Goal: Obtain resource: Obtain resource

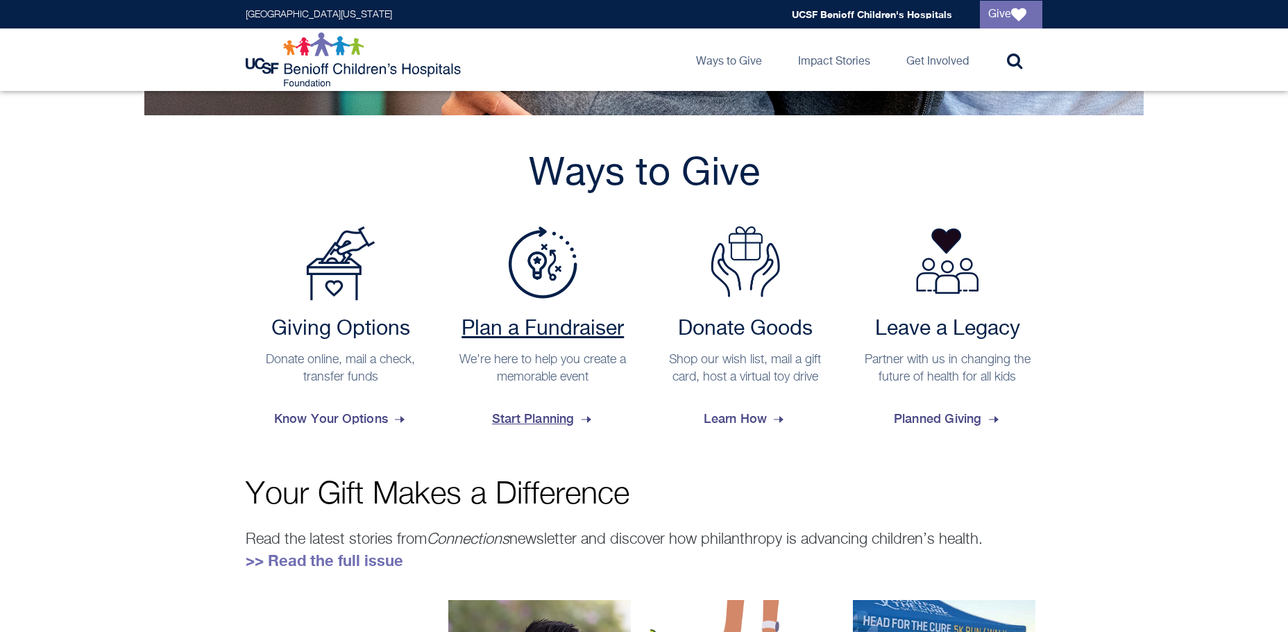
scroll to position [486, 0]
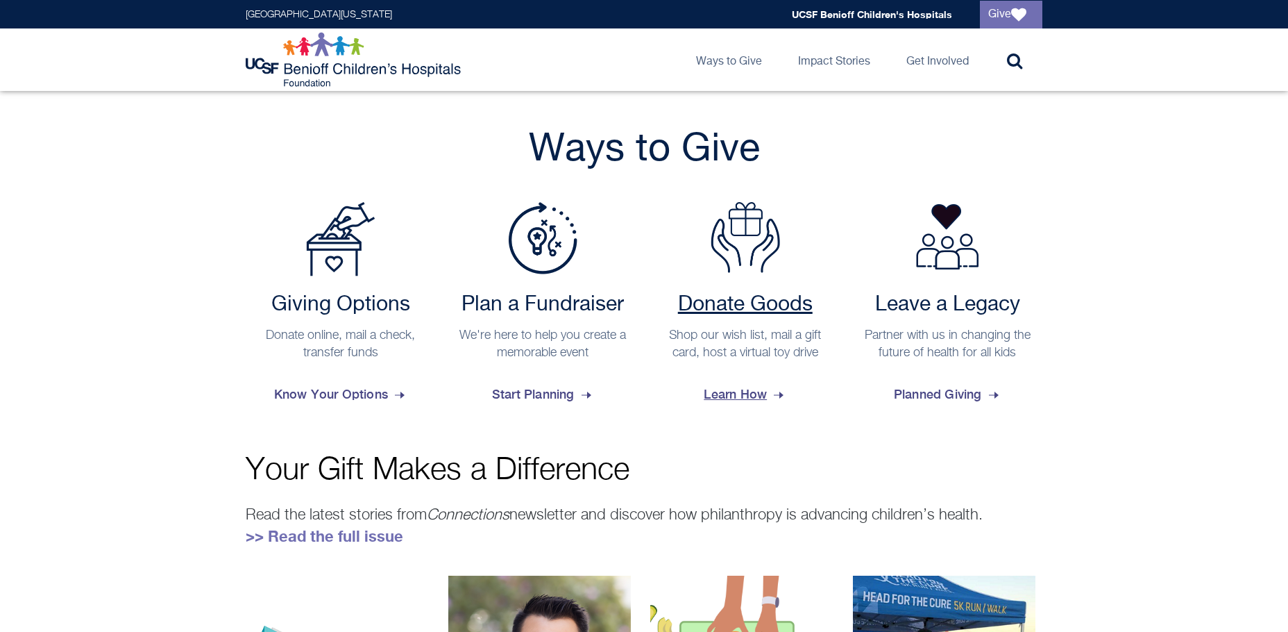
click at [718, 260] on img at bounding box center [745, 237] width 69 height 71
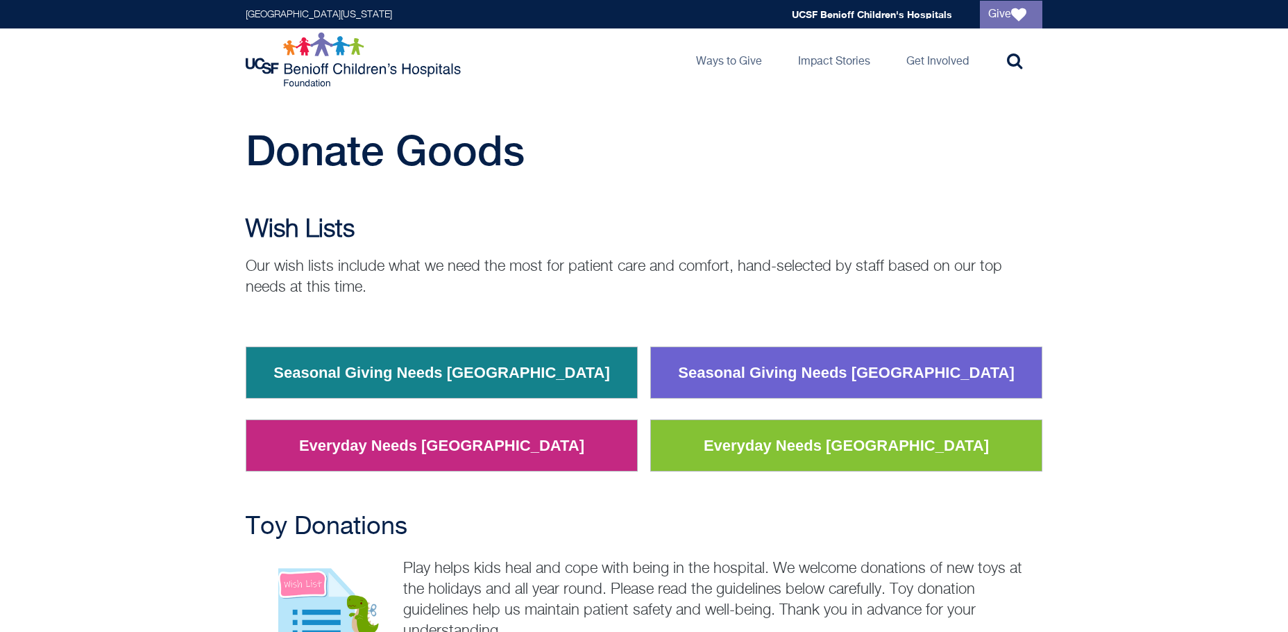
click at [441, 380] on link "Seasonal Giving Needs [GEOGRAPHIC_DATA]" at bounding box center [441, 373] width 357 height 36
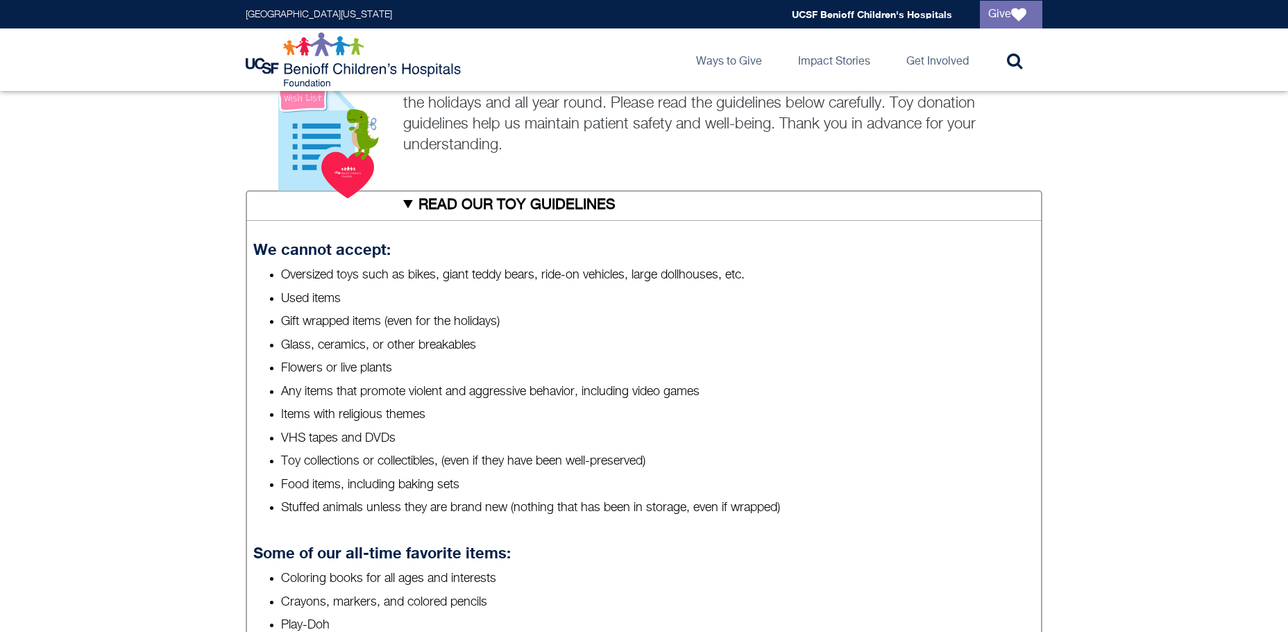
click at [436, 208] on summary "READ OUR TOY GUIDELINES" at bounding box center [644, 205] width 797 height 31
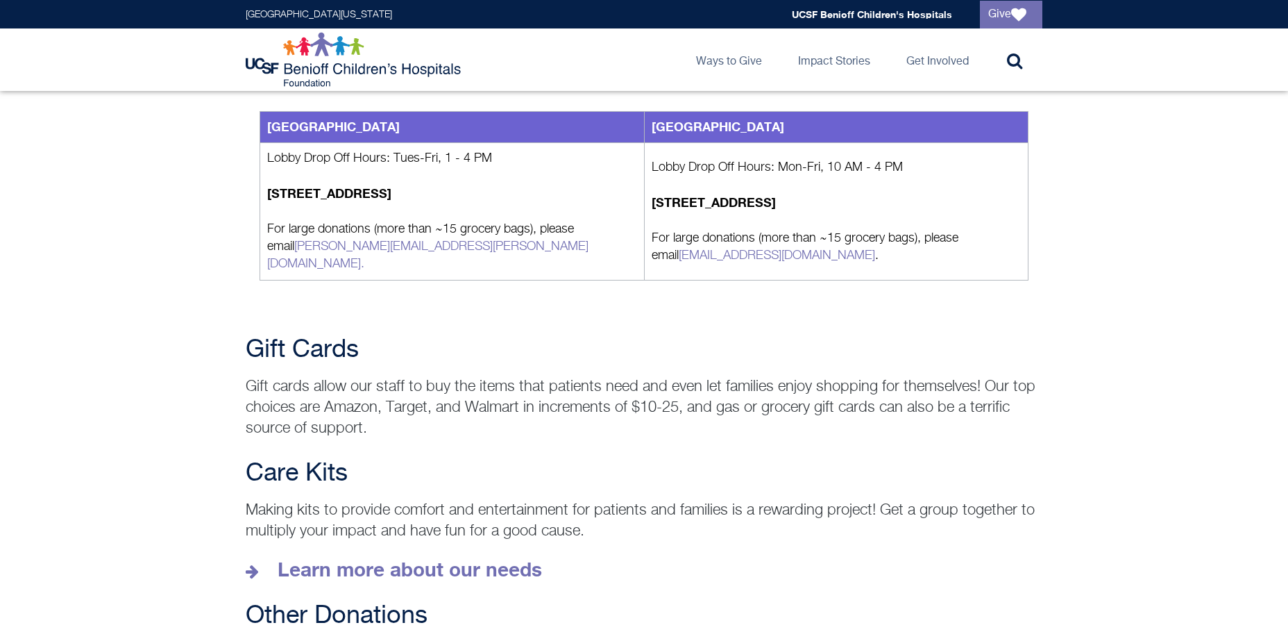
scroll to position [555, 0]
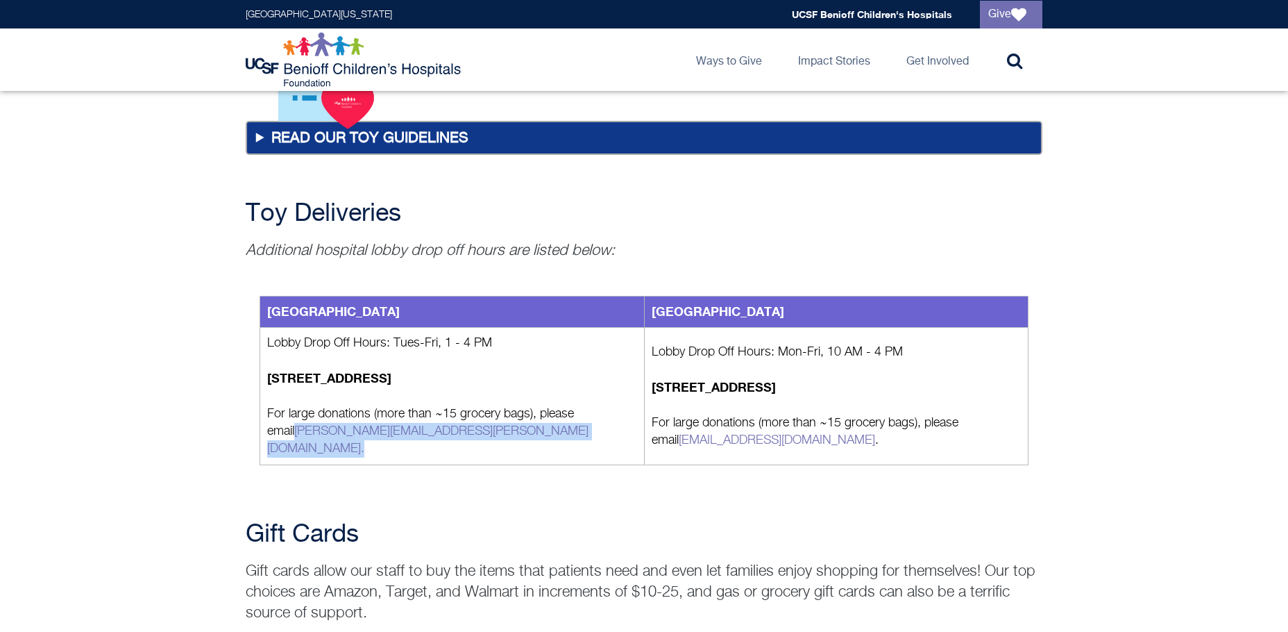
drag, startPoint x: 428, startPoint y: 433, endPoint x: 264, endPoint y: 432, distance: 163.8
click at [264, 432] on td "Lobby Drop Off Hours: Tues-Fri, 1 - 4 PM 747 52nd St, Oakland, CA 94609 For lar…" at bounding box center [452, 396] width 384 height 137
copy link "cindy.kwong@ucsf.edu ."
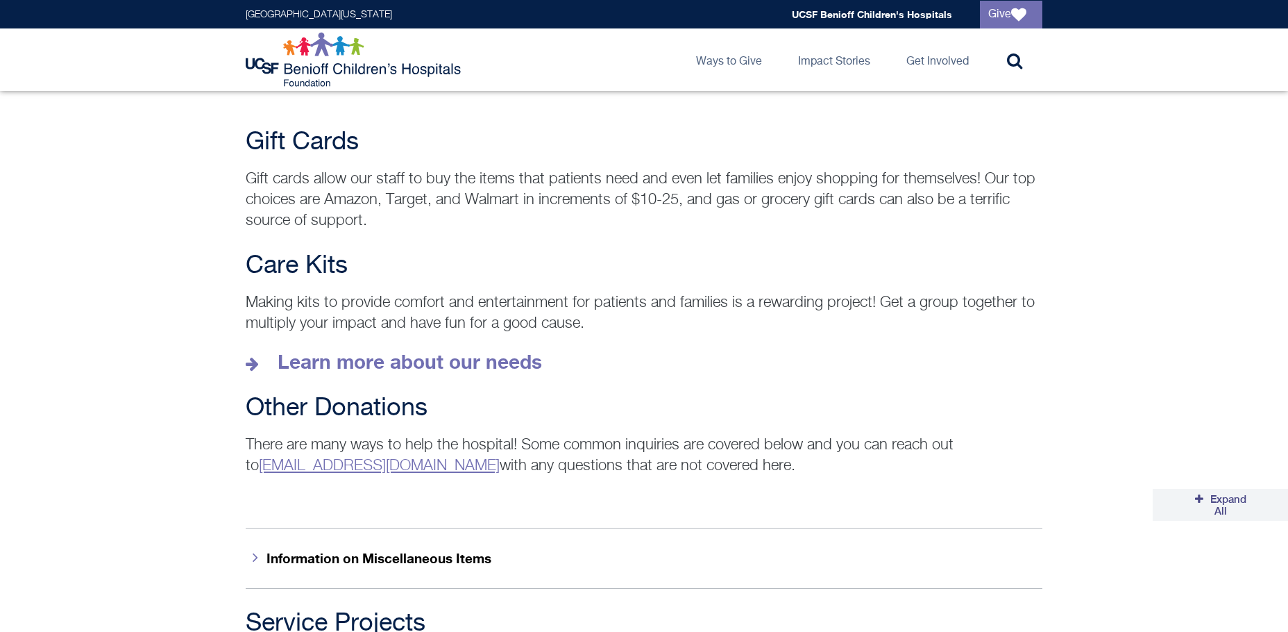
scroll to position [972, 0]
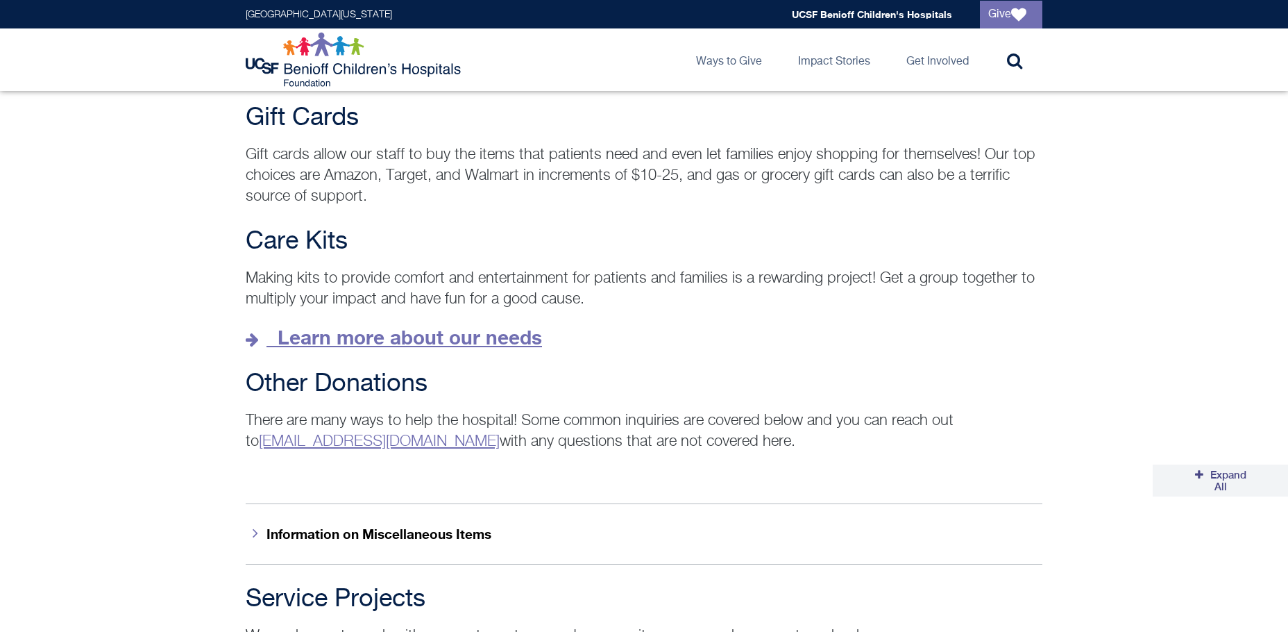
click at [458, 328] on strong "Learn more about our needs" at bounding box center [410, 336] width 264 height 23
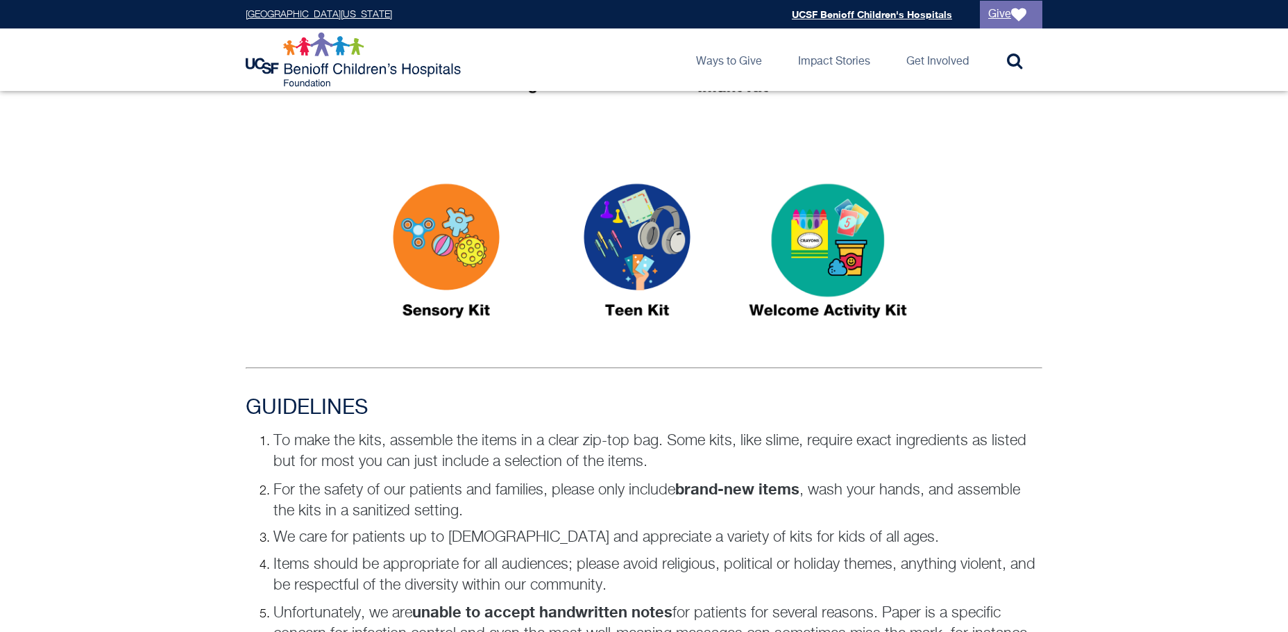
scroll to position [416, 0]
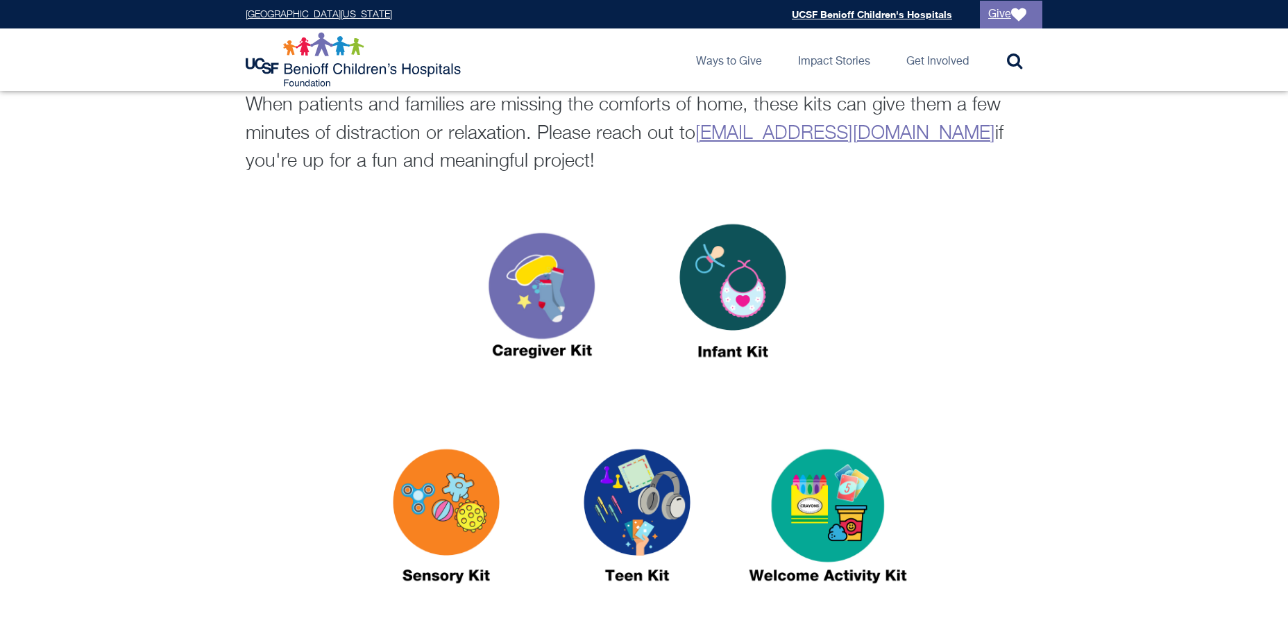
click at [525, 305] on img at bounding box center [542, 297] width 174 height 200
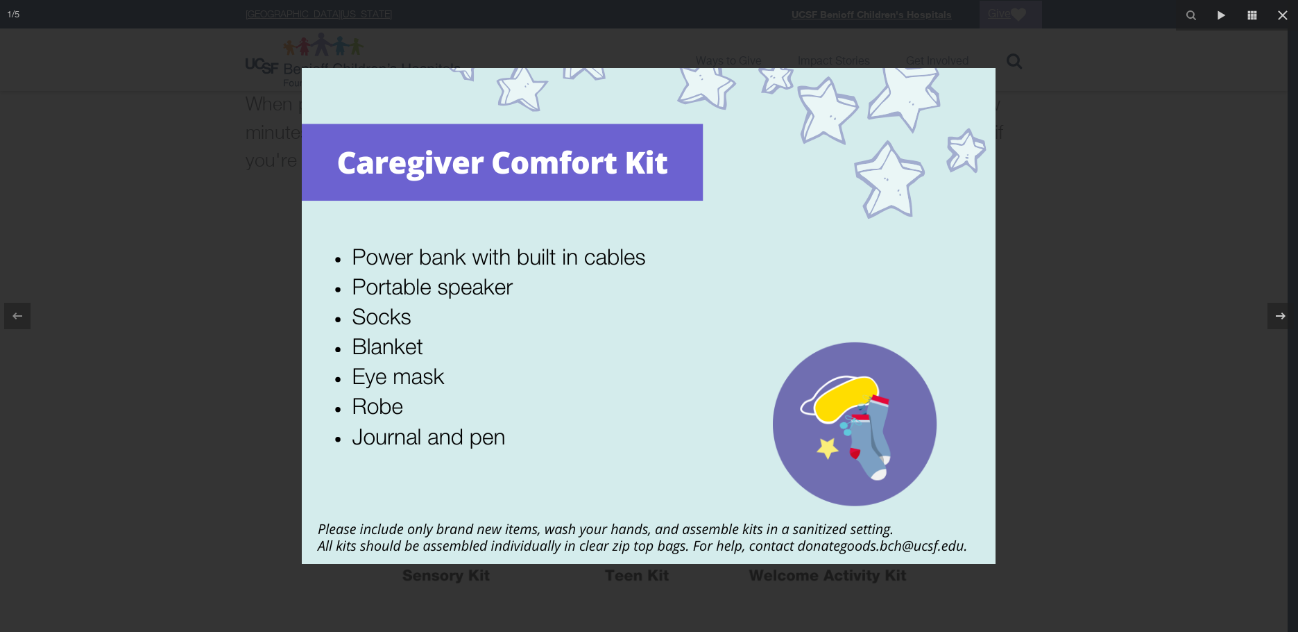
click at [240, 322] on div at bounding box center [649, 316] width 1298 height 632
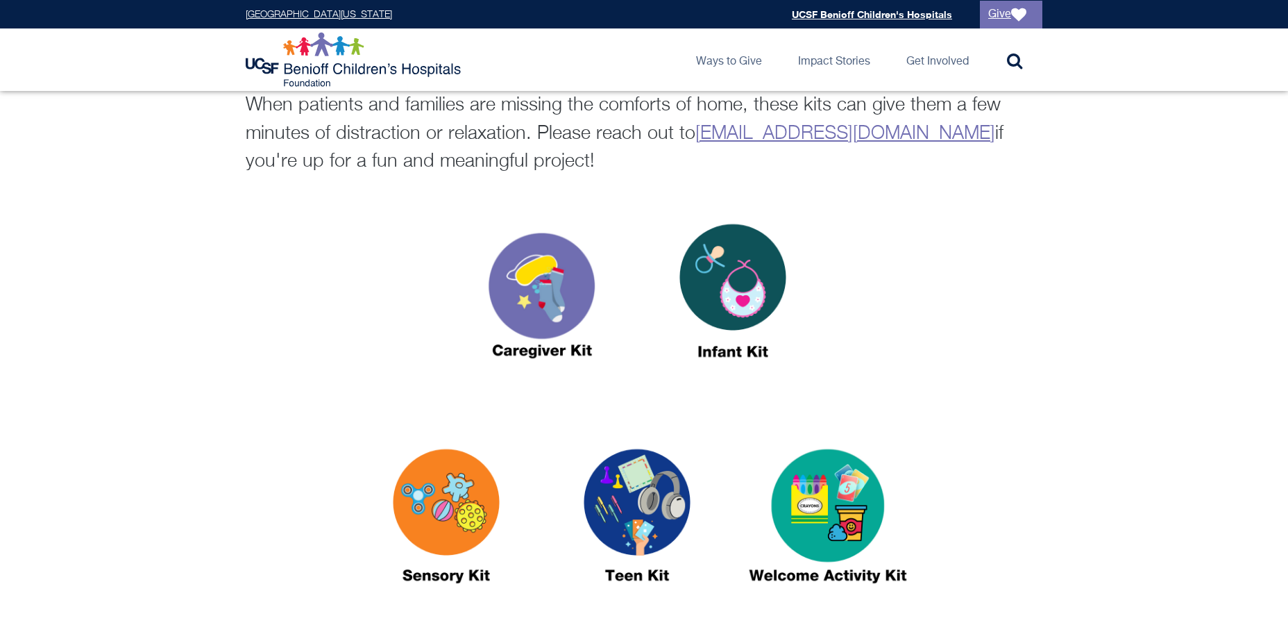
click at [725, 240] on img at bounding box center [733, 297] width 174 height 200
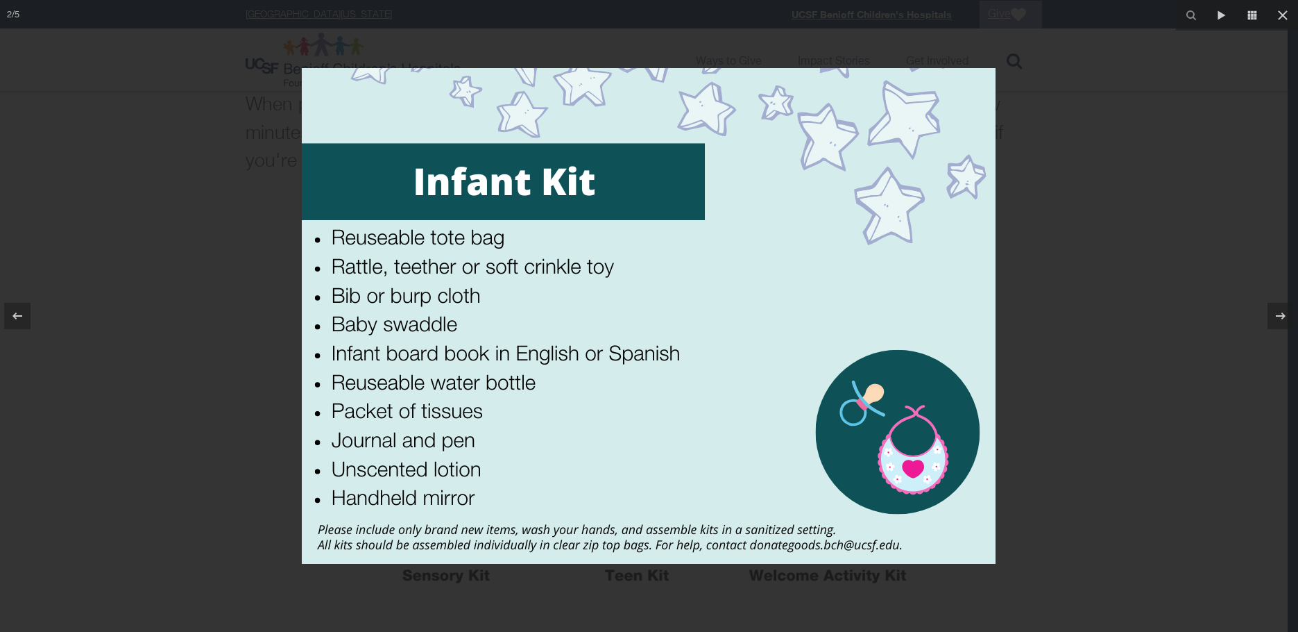
click at [193, 306] on div at bounding box center [649, 316] width 1298 height 632
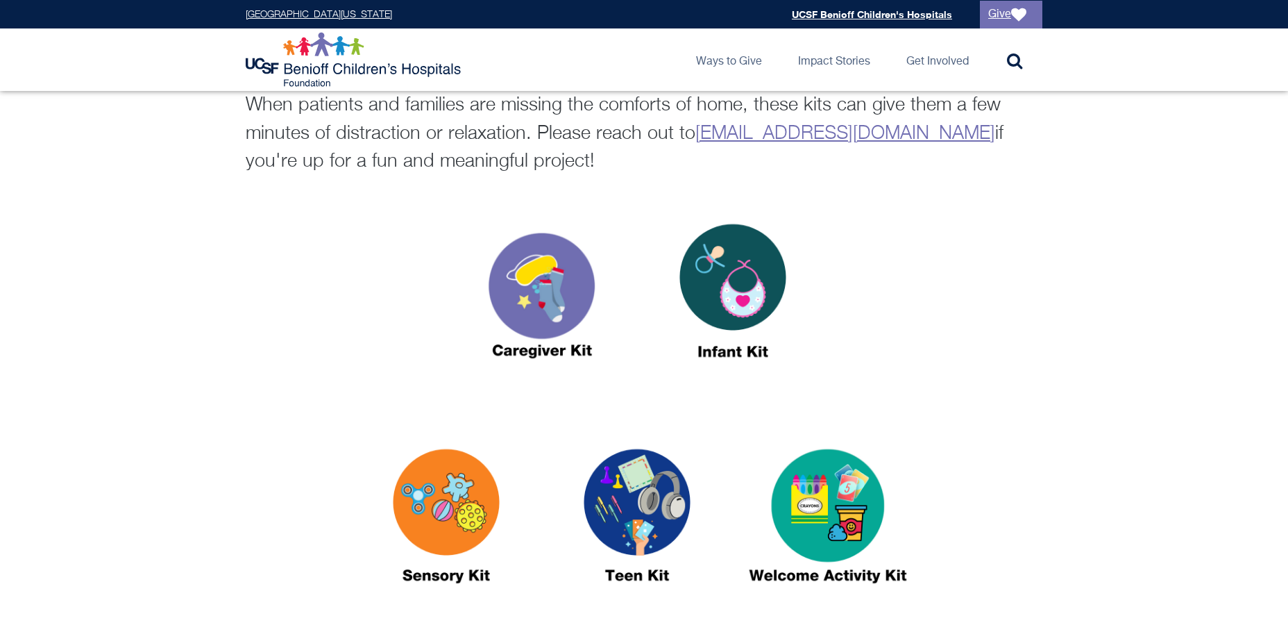
click at [425, 497] on img at bounding box center [446, 522] width 174 height 200
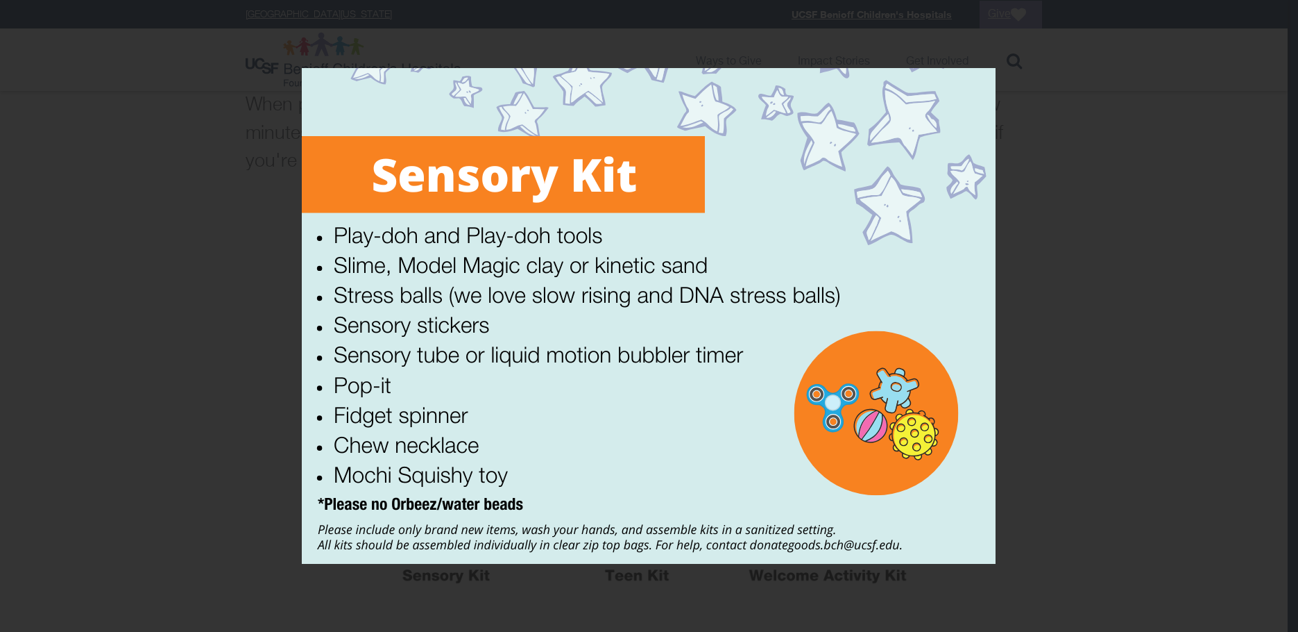
click at [226, 237] on div at bounding box center [649, 316] width 1298 height 632
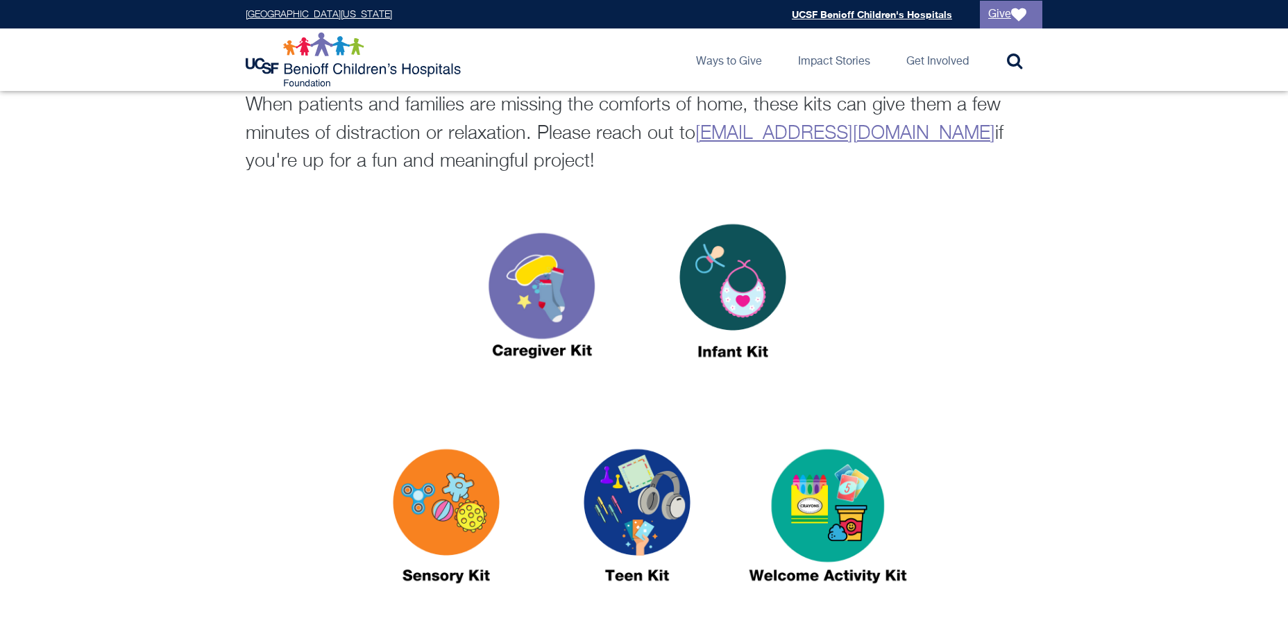
click at [877, 487] on img at bounding box center [828, 522] width 174 height 200
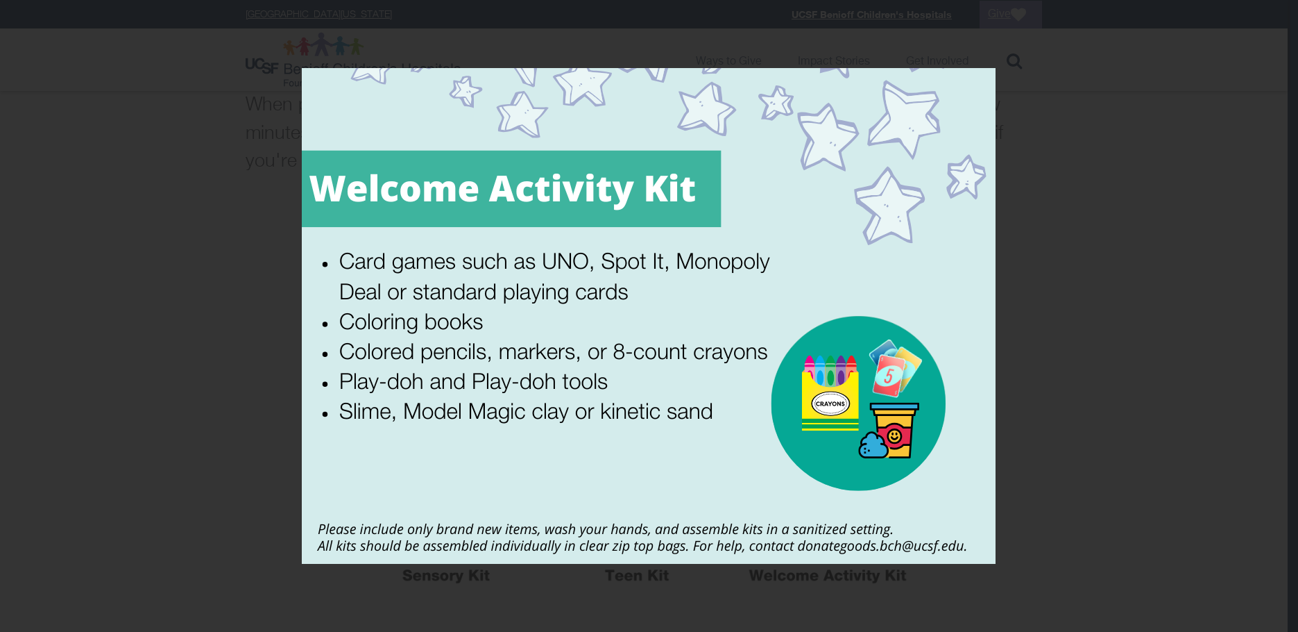
click at [191, 332] on div at bounding box center [649, 316] width 1298 height 632
